Goal: Transaction & Acquisition: Book appointment/travel/reservation

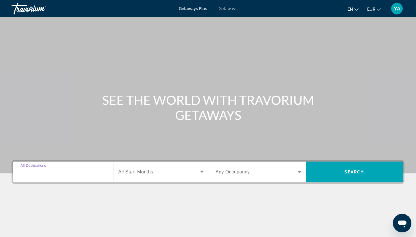
click at [67, 169] on input "Destination All Destinations" at bounding box center [64, 172] width 86 height 7
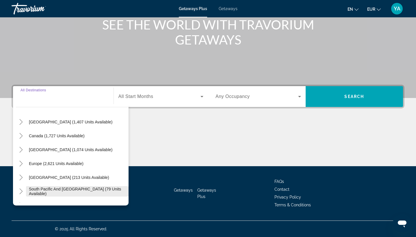
scroll to position [26, 0]
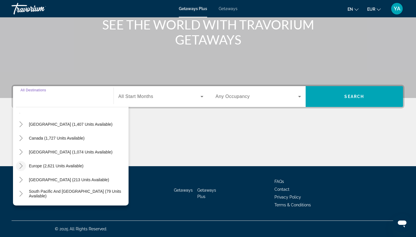
click at [22, 165] on icon "Toggle Europe (2,621 units available)" at bounding box center [20, 166] width 3 height 6
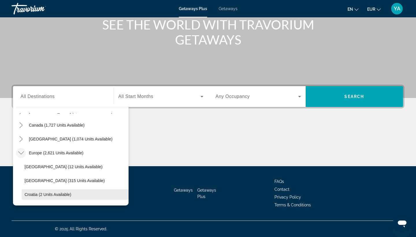
scroll to position [38, 0]
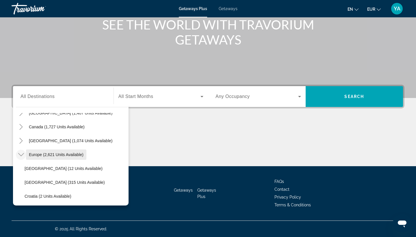
click at [30, 153] on span "Europe (2,621 units available)" at bounding box center [56, 154] width 55 height 5
type input "**********"
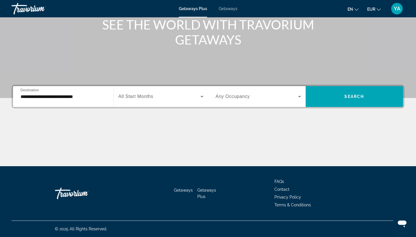
click at [143, 95] on span "All Start Months" at bounding box center [136, 96] width 35 height 5
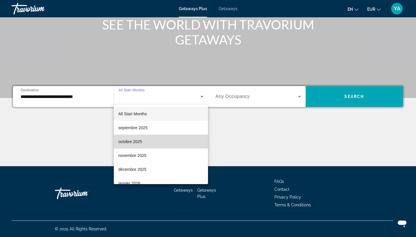
click at [148, 145] on mat-option "octobre 2025" at bounding box center [161, 142] width 95 height 14
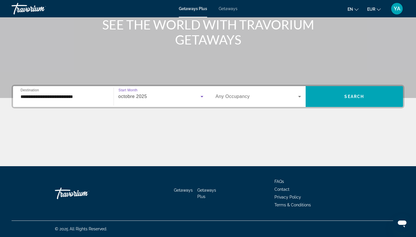
click at [259, 90] on div "Search widget" at bounding box center [259, 96] width 86 height 16
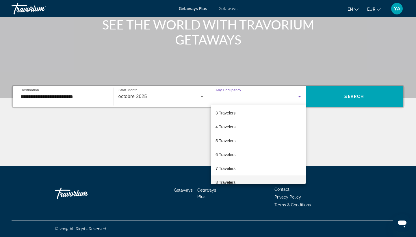
scroll to position [27, 0]
click at [252, 135] on mat-option "5 Travelers" at bounding box center [258, 142] width 95 height 14
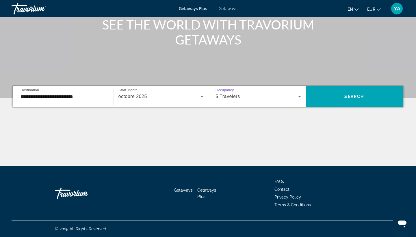
click at [264, 94] on div "5 Travelers" at bounding box center [257, 96] width 83 height 7
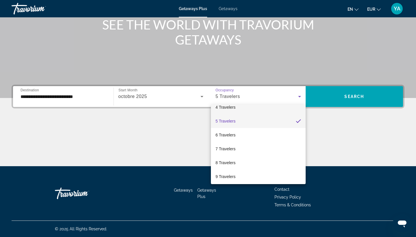
scroll to position [49, 0]
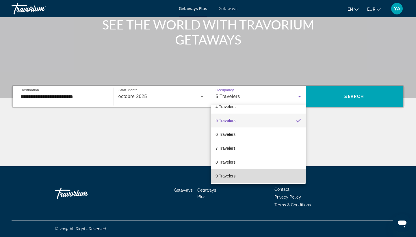
click at [255, 171] on mat-option "9 Travelers" at bounding box center [258, 176] width 95 height 14
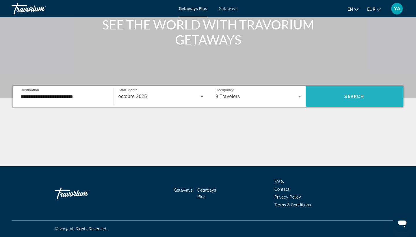
click at [355, 100] on span "Search widget" at bounding box center [355, 97] width 98 height 14
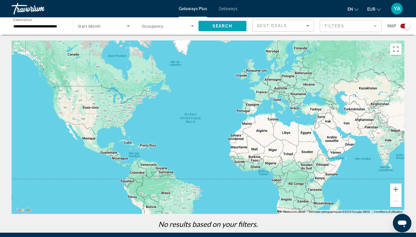
click at [231, 8] on span "Getaways" at bounding box center [228, 8] width 19 height 5
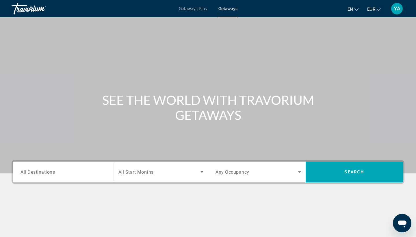
click at [32, 170] on span "All Destinations" at bounding box center [38, 171] width 34 height 5
click at [32, 170] on input "Destination All Destinations" at bounding box center [64, 172] width 86 height 7
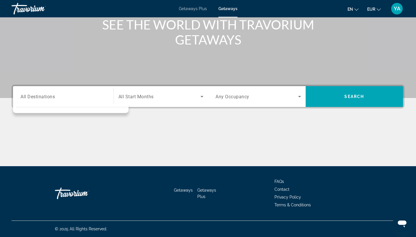
click at [194, 12] on div "Getaways Plus Getaways en English Español Français Italiano Português русский E…" at bounding box center [208, 8] width 416 height 15
click at [227, 10] on span "Getaways" at bounding box center [228, 8] width 19 height 5
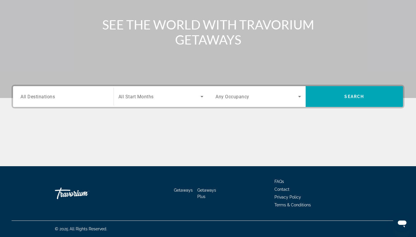
scroll to position [0, 0]
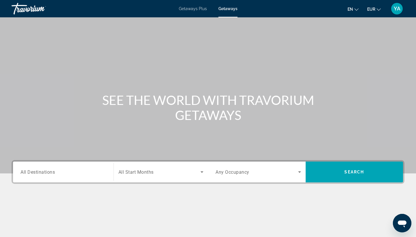
click at [57, 172] on input "Destination All Destinations" at bounding box center [64, 172] width 86 height 7
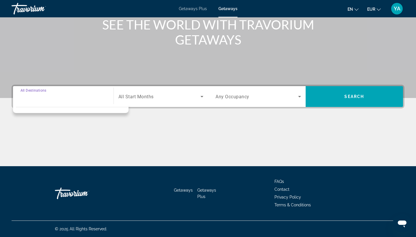
click at [138, 98] on span "All Start Months" at bounding box center [136, 96] width 35 height 5
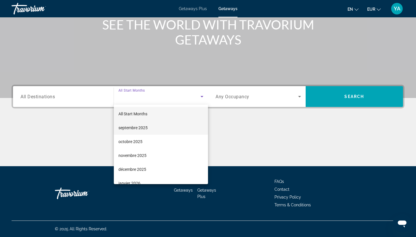
click at [139, 129] on span "septembre 2025" at bounding box center [133, 127] width 29 height 7
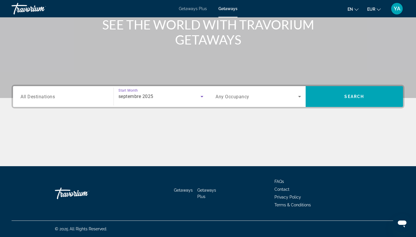
click at [91, 100] on div "Search widget" at bounding box center [64, 96] width 86 height 16
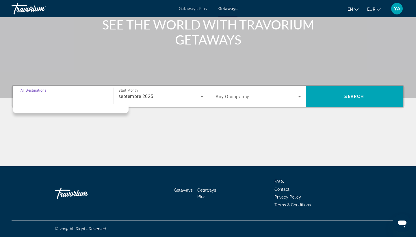
click at [91, 100] on div "Search widget" at bounding box center [64, 96] width 86 height 16
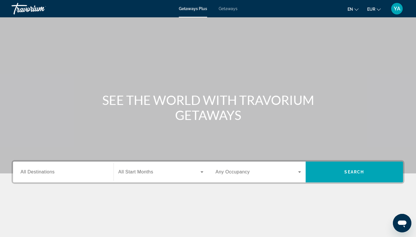
click at [232, 7] on span "Getaways" at bounding box center [228, 8] width 19 height 5
click at [76, 171] on input "Destination All Destinations" at bounding box center [64, 172] width 86 height 7
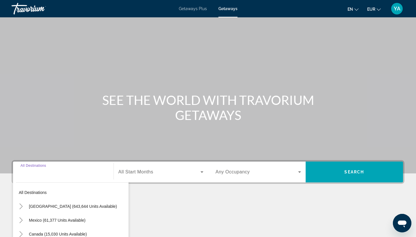
scroll to position [75, 0]
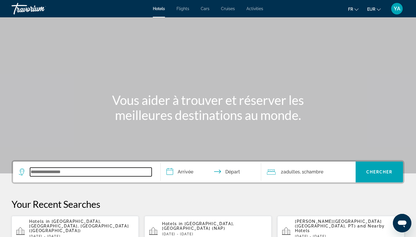
click at [51, 174] on input "Search widget" at bounding box center [91, 172] width 122 height 9
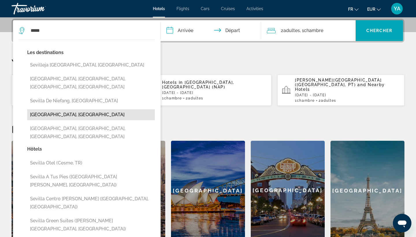
click at [46, 109] on button "Seville, Spain" at bounding box center [91, 114] width 128 height 11
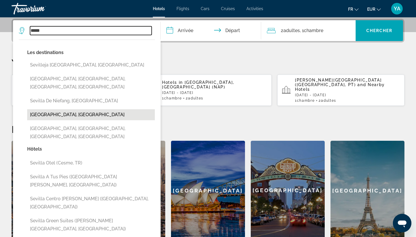
type input "**********"
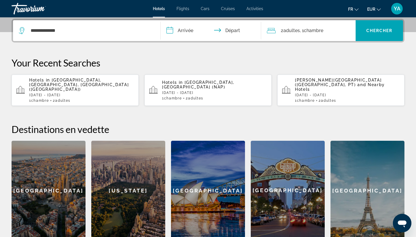
click at [184, 35] on input "**********" at bounding box center [212, 31] width 103 height 23
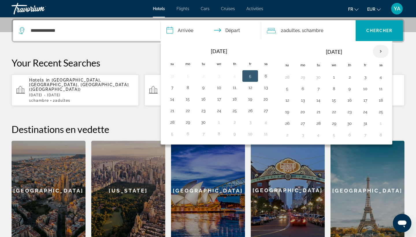
click at [383, 50] on th "Next month" at bounding box center [381, 51] width 16 height 13
click at [381, 51] on th "Next month" at bounding box center [381, 51] width 16 height 13
click at [380, 52] on th "Next month" at bounding box center [381, 51] width 16 height 13
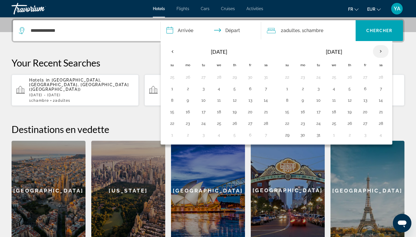
click at [381, 54] on th "Next month" at bounding box center [381, 51] width 16 height 13
click at [368, 75] on button "1" at bounding box center [365, 77] width 9 height 8
click at [286, 90] on button "3" at bounding box center [287, 89] width 9 height 8
type input "**********"
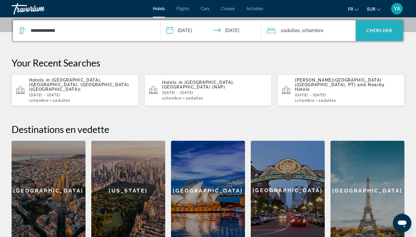
click at [390, 32] on span "Chercher" at bounding box center [380, 30] width 26 height 5
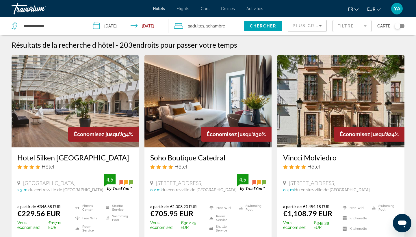
click at [198, 27] on span "Adultes" at bounding box center [197, 26] width 14 height 5
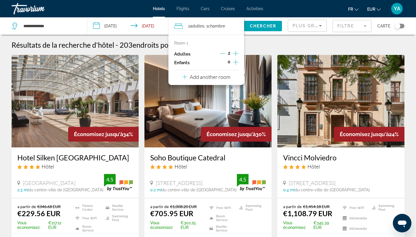
click at [236, 54] on icon "Increment adults" at bounding box center [235, 53] width 5 height 5
click at [235, 55] on icon "Increment adults" at bounding box center [235, 53] width 5 height 7
click at [272, 28] on span "Search widget" at bounding box center [263, 26] width 38 height 14
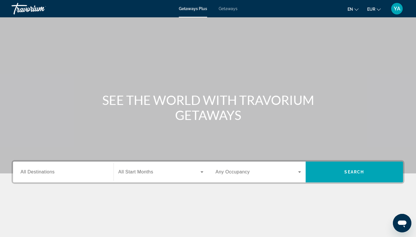
click at [230, 9] on span "Getaways" at bounding box center [228, 8] width 19 height 5
click at [87, 170] on input "Destination All Destinations" at bounding box center [64, 172] width 86 height 7
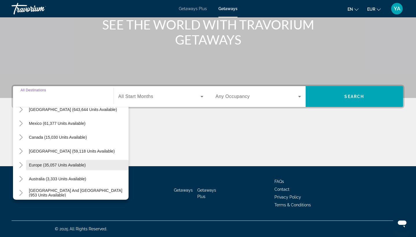
scroll to position [36, 0]
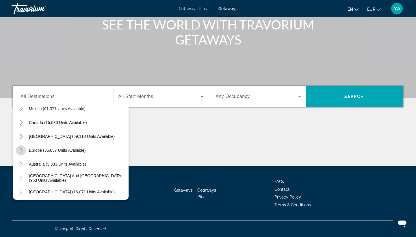
click at [22, 151] on icon "Toggle Europe (35,057 units available)" at bounding box center [20, 150] width 3 height 6
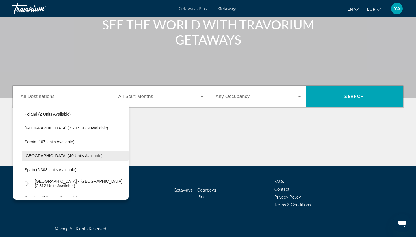
scroll to position [268, 0]
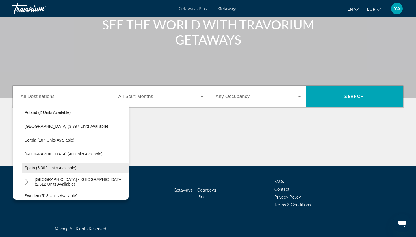
click at [47, 170] on span "Spain (6,303 units available)" at bounding box center [51, 168] width 52 height 5
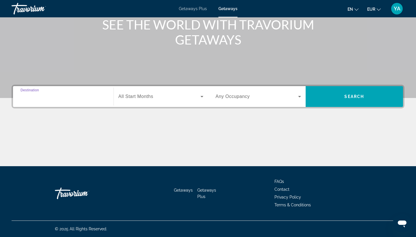
type input "**********"
click at [140, 98] on span "All Start Months" at bounding box center [136, 96] width 35 height 5
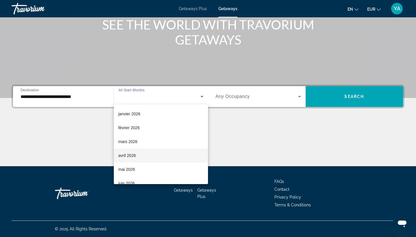
scroll to position [69, 0]
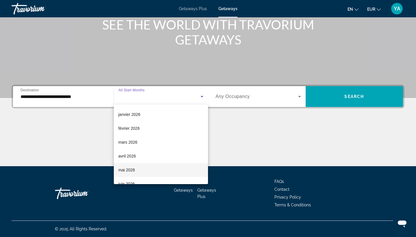
click at [149, 168] on mat-option "mai 2026" at bounding box center [161, 170] width 95 height 14
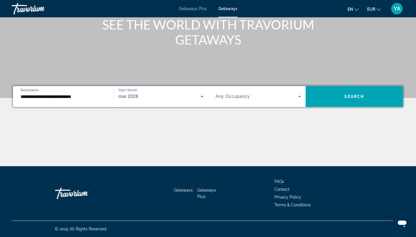
click at [241, 103] on div "Search widget" at bounding box center [259, 96] width 86 height 16
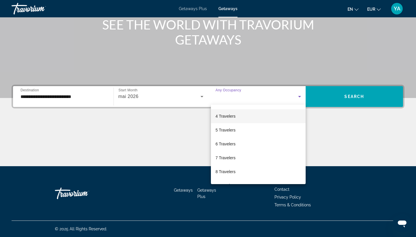
scroll to position [40, 0]
click at [237, 133] on mat-option "5 Travelers" at bounding box center [258, 129] width 95 height 14
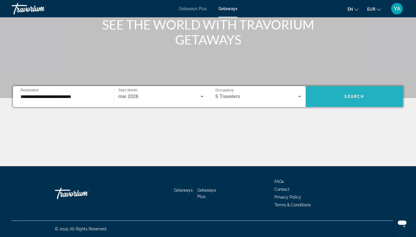
click at [357, 95] on span "Search" at bounding box center [355, 96] width 20 height 5
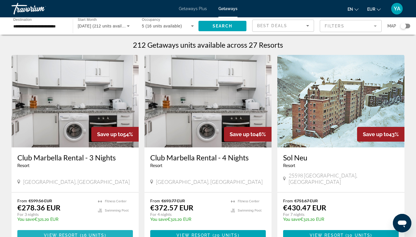
click at [46, 233] on span "View Resort" at bounding box center [61, 235] width 34 height 5
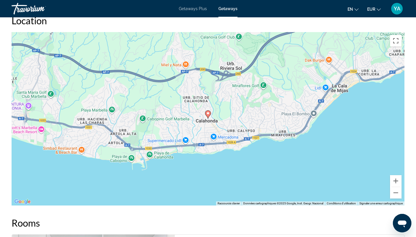
scroll to position [473, 0]
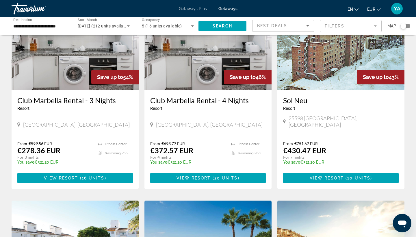
scroll to position [58, 0]
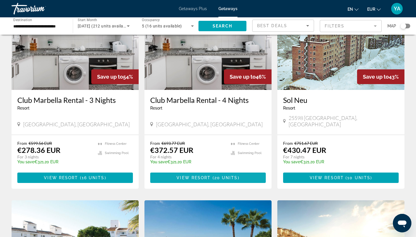
click at [205, 176] on span "View Resort" at bounding box center [194, 178] width 34 height 5
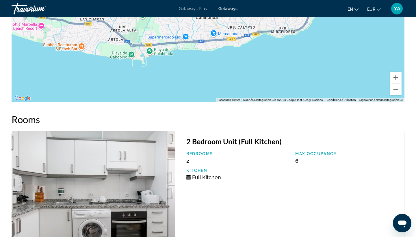
scroll to position [831, 0]
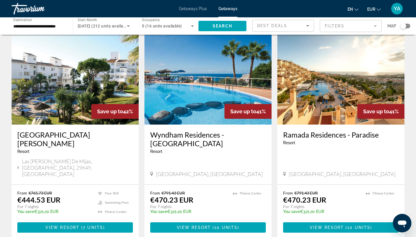
scroll to position [226, 0]
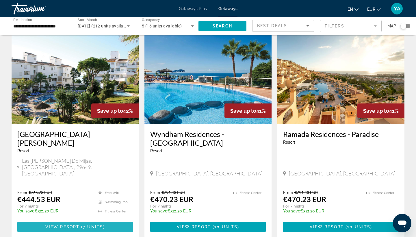
click at [94, 225] on span "7 units" at bounding box center [93, 227] width 20 height 5
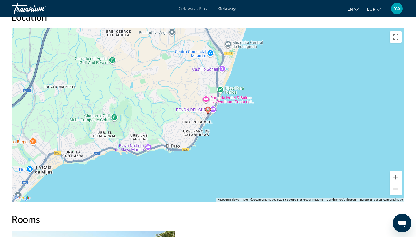
scroll to position [775, 0]
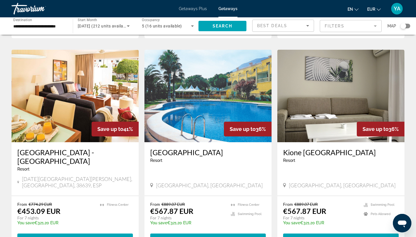
scroll to position [426, 0]
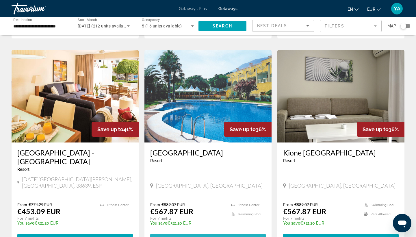
click at [224, 237] on span "2 units" at bounding box center [226, 239] width 20 height 5
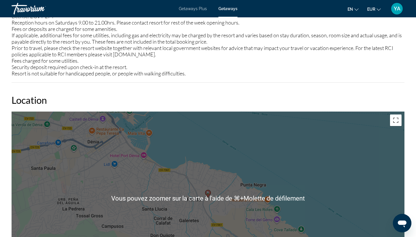
scroll to position [554, 0]
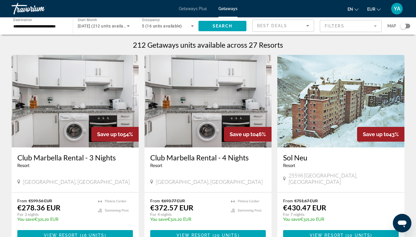
click at [47, 25] on input "**********" at bounding box center [39, 26] width 52 height 7
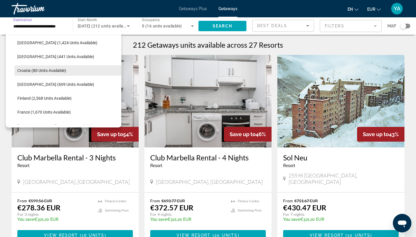
scroll to position [117, 0]
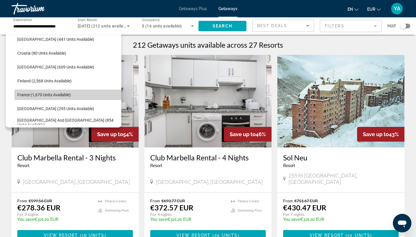
click at [52, 94] on span "France (1,670 units available)" at bounding box center [44, 95] width 54 height 5
type input "**********"
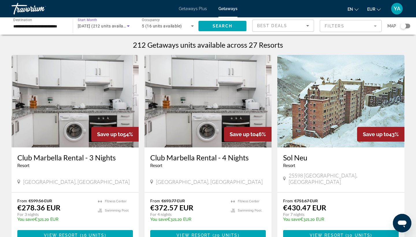
click at [110, 24] on span "[DATE] (212 units available)" at bounding box center [104, 26] width 53 height 5
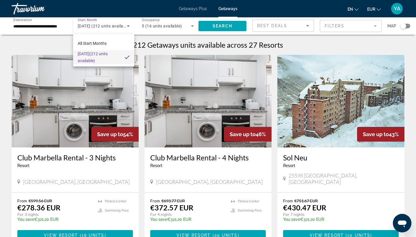
click at [127, 27] on div at bounding box center [208, 118] width 416 height 237
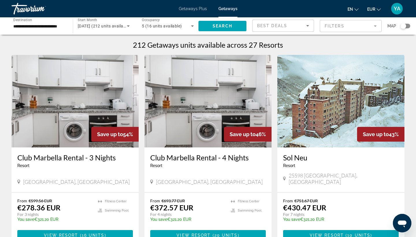
click at [127, 27] on icon "Search widget" at bounding box center [128, 26] width 7 height 7
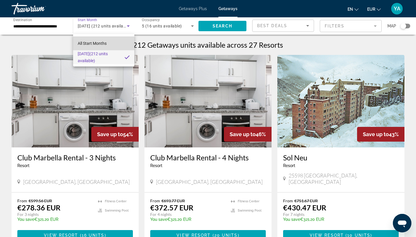
click at [123, 40] on mat-option "All Start Months" at bounding box center [103, 43] width 61 height 14
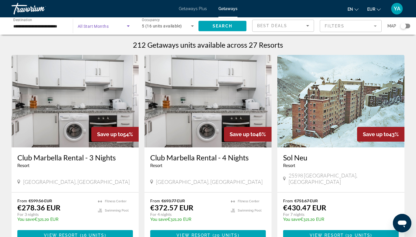
click at [130, 26] on icon "Search widget" at bounding box center [128, 25] width 3 height 1
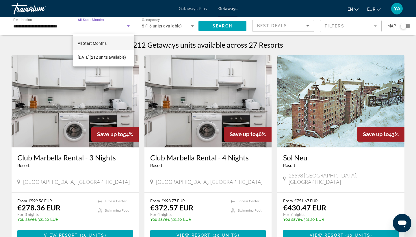
click at [228, 10] on div at bounding box center [208, 118] width 416 height 237
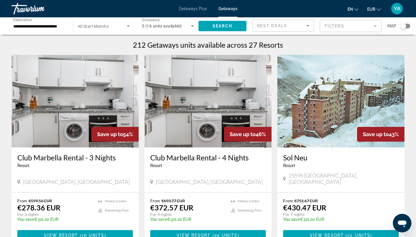
click at [194, 8] on span "Getaways Plus" at bounding box center [193, 8] width 28 height 5
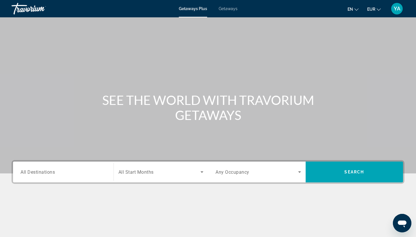
click at [228, 8] on span "Getaways" at bounding box center [228, 8] width 19 height 5
click at [79, 176] on div "Search widget" at bounding box center [64, 172] width 86 height 16
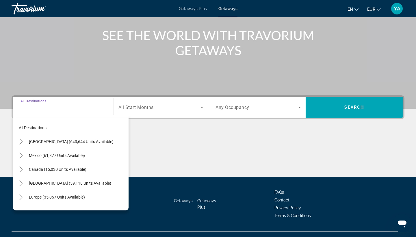
scroll to position [75, 0]
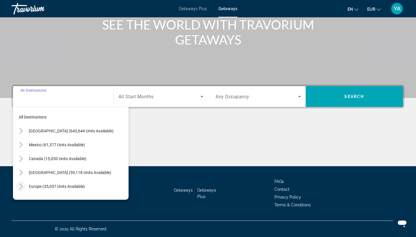
click at [21, 187] on icon "Toggle Europe (35,057 units available)" at bounding box center [21, 187] width 6 height 6
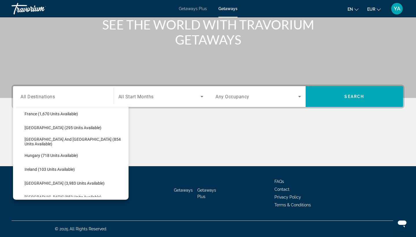
scroll to position [157, 0]
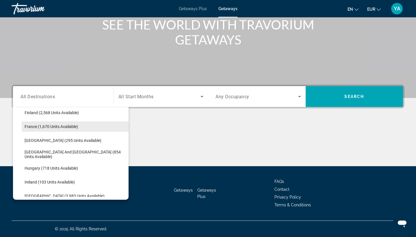
click at [34, 127] on span "France (1,670 units available)" at bounding box center [52, 126] width 54 height 5
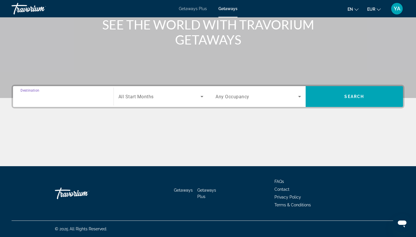
type input "**********"
click at [164, 92] on div "Search widget" at bounding box center [161, 96] width 85 height 16
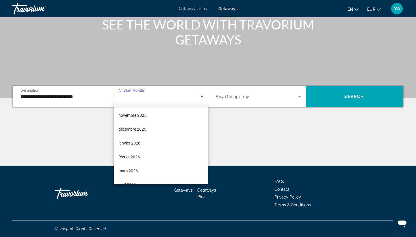
scroll to position [42, 0]
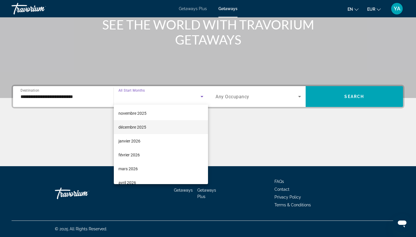
click at [141, 129] on span "décembre 2025" at bounding box center [133, 127] width 28 height 7
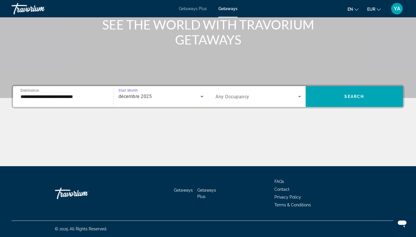
click at [294, 97] on span "Search widget" at bounding box center [257, 96] width 83 height 7
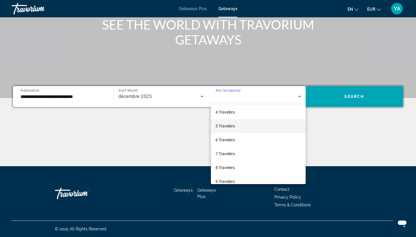
scroll to position [44, 0]
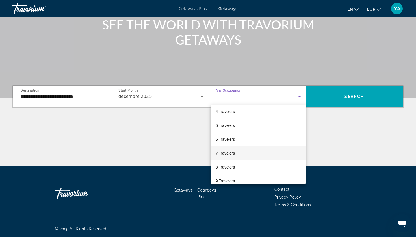
click at [272, 147] on mat-option "7 Travelers" at bounding box center [258, 153] width 95 height 14
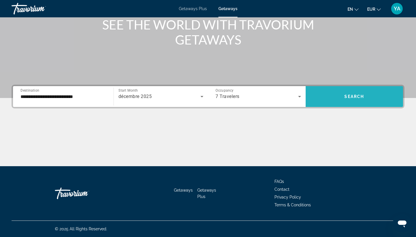
click at [372, 88] on span "Search widget" at bounding box center [355, 96] width 98 height 21
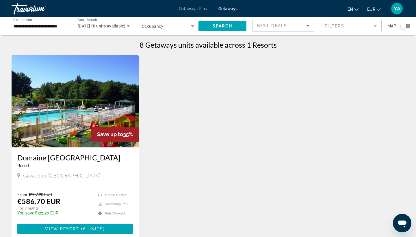
click at [67, 100] on img "Main content" at bounding box center [75, 101] width 127 height 93
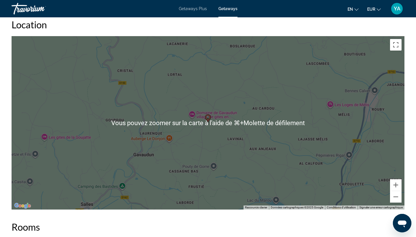
scroll to position [823, 0]
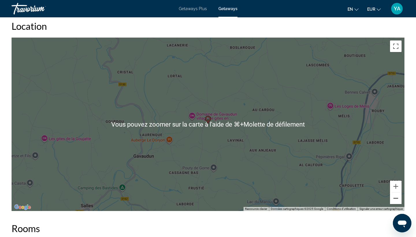
click at [401, 197] on button "Zoom arrière" at bounding box center [396, 199] width 12 height 12
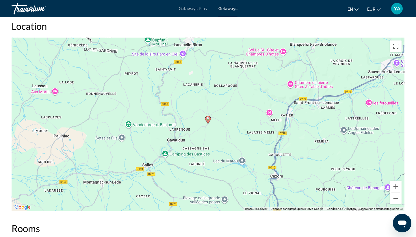
click at [402, 197] on button "Zoom arrière" at bounding box center [396, 199] width 12 height 12
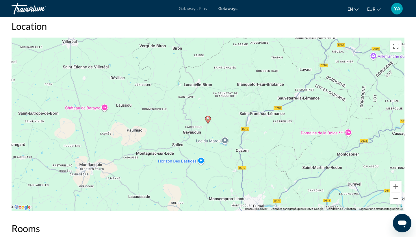
click at [402, 197] on button "Zoom arrière" at bounding box center [396, 199] width 12 height 12
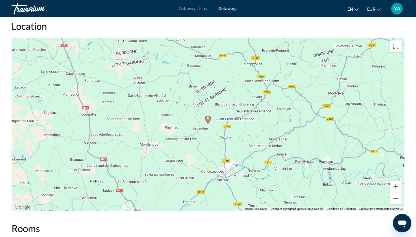
click at [396, 197] on button "Zoom arrière" at bounding box center [396, 199] width 12 height 12
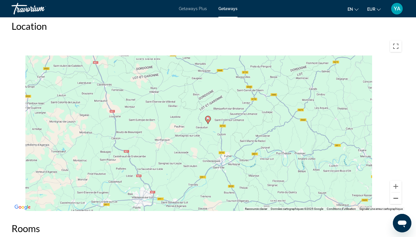
click at [396, 197] on button "Zoom arrière" at bounding box center [396, 199] width 12 height 12
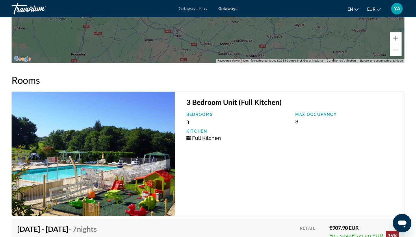
scroll to position [972, 0]
